Goal: Information Seeking & Learning: Check status

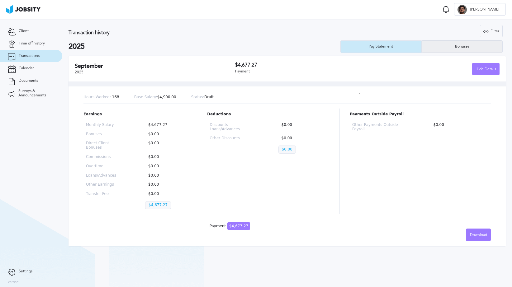
click at [460, 46] on div "Bonuses" at bounding box center [462, 47] width 21 height 4
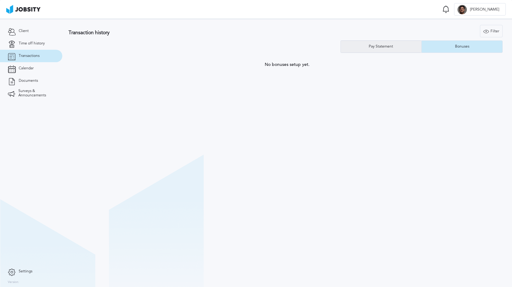
click at [392, 46] on div "Pay Statement" at bounding box center [380, 47] width 31 height 4
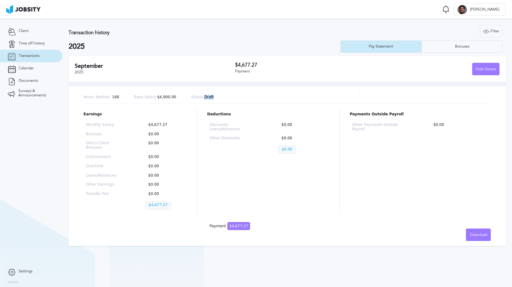
drag, startPoint x: 211, startPoint y: 97, endPoint x: 202, endPoint y: 97, distance: 8.7
click at [202, 97] on div "Hours Worked: 168 Base Salary: $4,900.00 Status: Draft" at bounding box center [286, 98] width 407 height 12
click at [248, 103] on div "Hours Worked: 168 Base Salary: $4,900.00 Status: Draft" at bounding box center [286, 98] width 407 height 12
drag, startPoint x: 151, startPoint y: 126, endPoint x: 169, endPoint y: 125, distance: 18.1
click at [169, 125] on p "$4,677.27" at bounding box center [164, 125] width 39 height 4
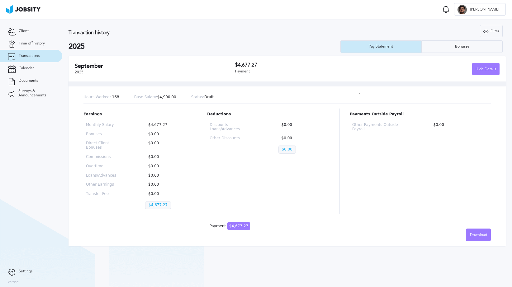
click at [253, 155] on div "Deductions Discounts Loans/Advances $0.00 Other Discounts $0.00 $0.00" at bounding box center [268, 162] width 122 height 106
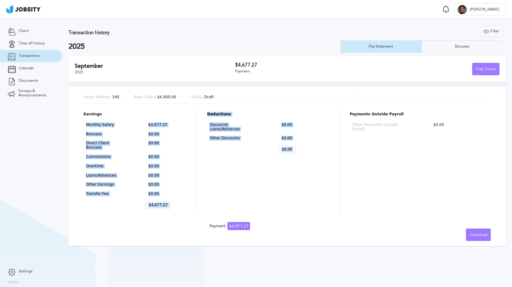
drag, startPoint x: 88, startPoint y: 124, endPoint x: 321, endPoint y: 208, distance: 247.5
click at [321, 208] on div "Earnings Monthly Salary $4,677.27 Bonuses $0.00 Direct Client Bonuses $0.00 Com…" at bounding box center [286, 162] width 407 height 106
click at [321, 178] on div "Deductions Discounts Loans/Advances $0.00 Other Discounts $0.00 $0.00" at bounding box center [268, 162] width 122 height 106
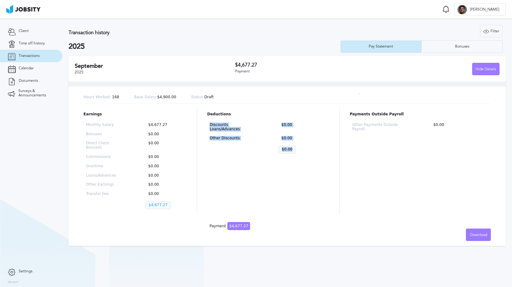
drag, startPoint x: 296, startPoint y: 146, endPoint x: 200, endPoint y: 120, distance: 99.1
click at [200, 120] on div "Earnings Monthly Salary $4,677.27 Bonuses $0.00 Direct Client Bonuses $0.00 Com…" at bounding box center [286, 162] width 407 height 106
click at [299, 138] on div "Discounts Loans/Advances $0.00 Other Discounts $0.00 $0.00" at bounding box center [268, 139] width 122 height 38
click at [290, 146] on p "$0.00" at bounding box center [286, 150] width 17 height 8
click at [464, 50] on div "Bonuses" at bounding box center [461, 46] width 81 height 12
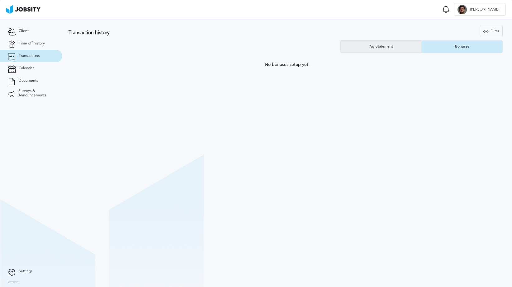
click at [400, 46] on div "Pay Statement" at bounding box center [381, 46] width 81 height 12
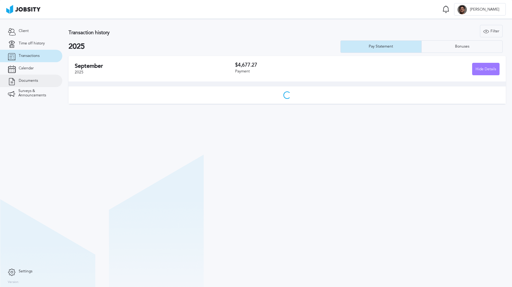
click at [30, 78] on link "Documents" at bounding box center [31, 81] width 62 height 12
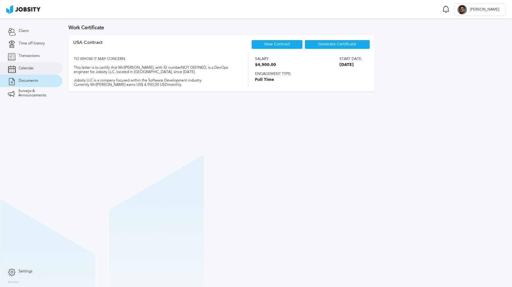
click at [34, 71] on link "Calendar" at bounding box center [31, 68] width 62 height 12
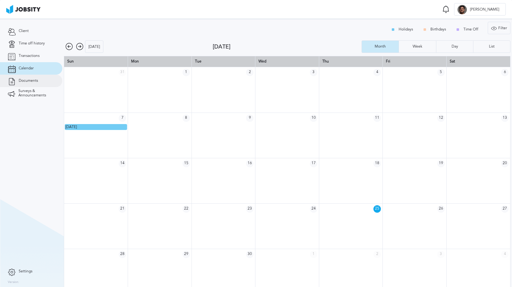
click at [34, 82] on span "Documents" at bounding box center [28, 81] width 19 height 4
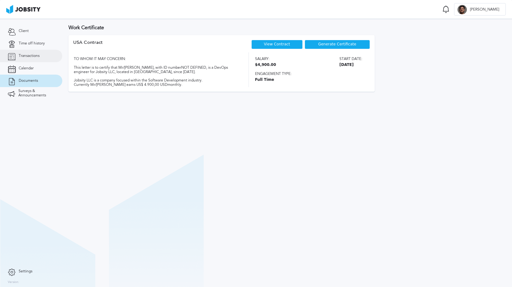
click at [33, 59] on link "Transactions" at bounding box center [31, 56] width 62 height 12
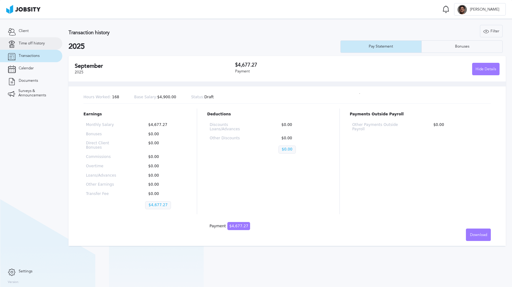
click at [33, 49] on link "Time off history" at bounding box center [31, 43] width 62 height 12
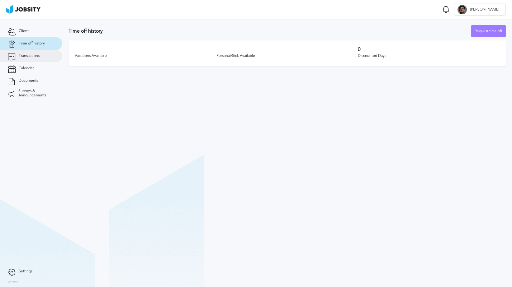
click at [33, 59] on link "Transactions" at bounding box center [31, 56] width 62 height 12
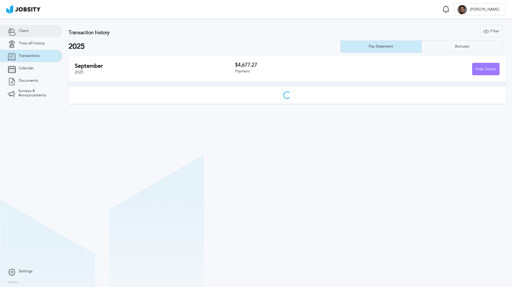
click at [29, 30] on link "Client" at bounding box center [31, 31] width 62 height 12
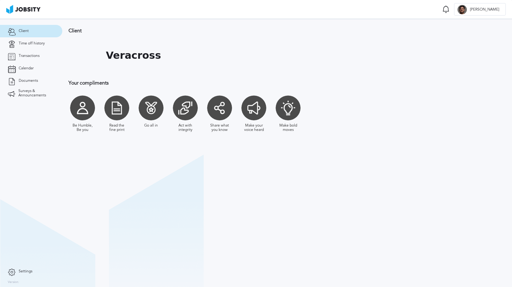
click at [295, 109] on div at bounding box center [287, 108] width 25 height 25
click at [291, 109] on div at bounding box center [287, 108] width 25 height 25
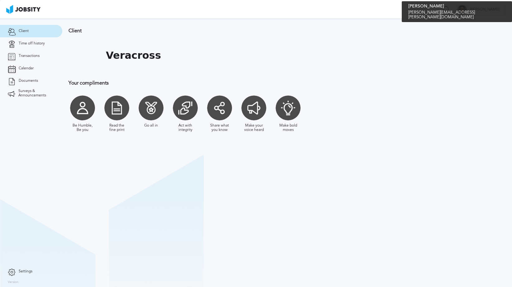
click at [467, 10] on div at bounding box center [461, 9] width 9 height 9
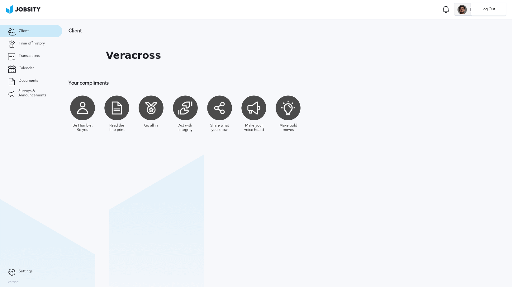
click at [480, 10] on li "Log Out" at bounding box center [488, 9] width 35 height 12
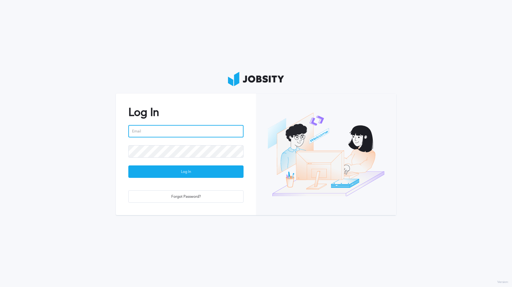
click at [201, 128] on input "email" at bounding box center [185, 131] width 115 height 12
click at [239, 133] on body "Log In Log In Forgot Password? Version:" at bounding box center [256, 143] width 512 height 287
click at [0, 287] on com-1password-button at bounding box center [0, 287] width 0 height 0
click at [207, 131] on input "email" at bounding box center [185, 131] width 115 height 12
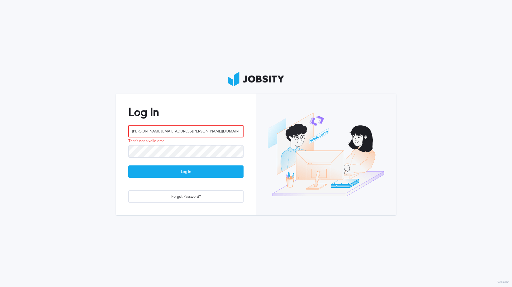
type input "[PERSON_NAME][EMAIL_ADDRESS][PERSON_NAME][DOMAIN_NAME]"
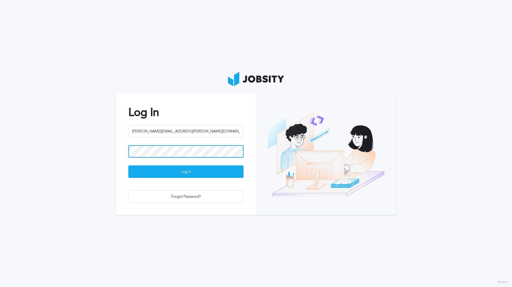
click at [128, 166] on button "Log In" at bounding box center [185, 172] width 115 height 12
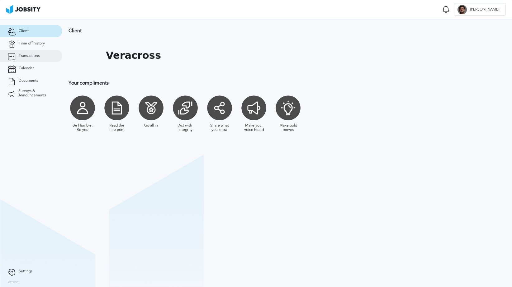
click at [40, 54] on span "Transactions" at bounding box center [29, 56] width 21 height 4
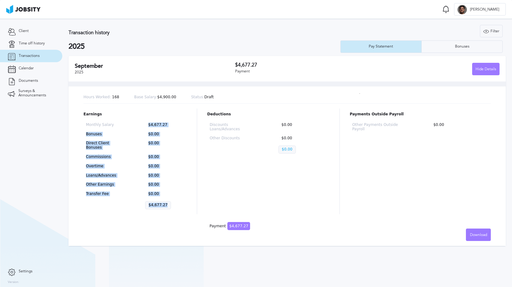
drag, startPoint x: 146, startPoint y: 122, endPoint x: 191, endPoint y: 216, distance: 104.1
click at [191, 217] on div "Hours Worked: 168 Base Salary: $4,900.00 Status: Draft Earnings Monthly Salary …" at bounding box center [286, 164] width 437 height 164
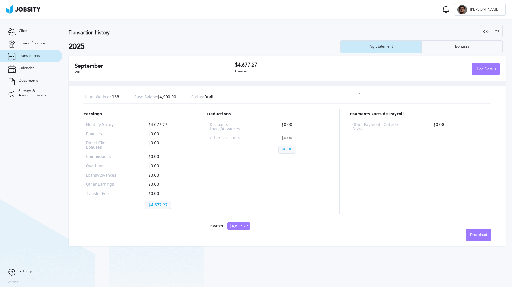
click at [200, 166] on div "Earnings Monthly Salary $4,677.27 Bonuses $0.00 Direct Client Bonuses $0.00 Com…" at bounding box center [286, 162] width 407 height 106
drag, startPoint x: 79, startPoint y: 95, endPoint x: 254, endPoint y: 95, distance: 175.3
click at [254, 95] on div "Hours Worked: 168 Base Salary: $4,900.00 Status: Draft Earnings Monthly Salary …" at bounding box center [286, 164] width 437 height 164
click at [237, 101] on div "Hours Worked: 168 Base Salary: $4,900.00 Status: Draft" at bounding box center [286, 98] width 407 height 12
drag, startPoint x: 196, startPoint y: 101, endPoint x: 227, endPoint y: 101, distance: 31.1
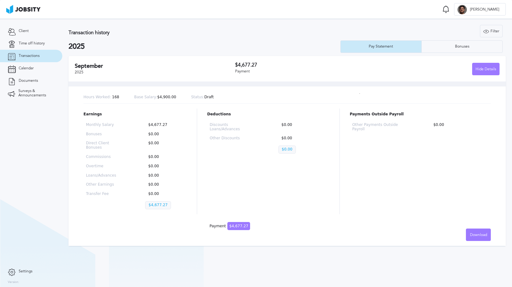
click at [223, 100] on div "Hours Worked: 168 Base Salary: $4,900.00 Status: Draft" at bounding box center [286, 98] width 407 height 12
drag, startPoint x: 225, startPoint y: 221, endPoint x: 258, endPoint y: 222, distance: 33.3
click at [258, 222] on div "Hours Worked: 168 Base Salary: $4,900.00 Status: Draft Earnings Monthly Salary …" at bounding box center [286, 164] width 437 height 164
click at [267, 219] on div "Hours Worked: 168 Base Salary: $4,900.00 Status: Draft Earnings Monthly Salary …" at bounding box center [286, 164] width 437 height 164
